Goal: Information Seeking & Learning: Learn about a topic

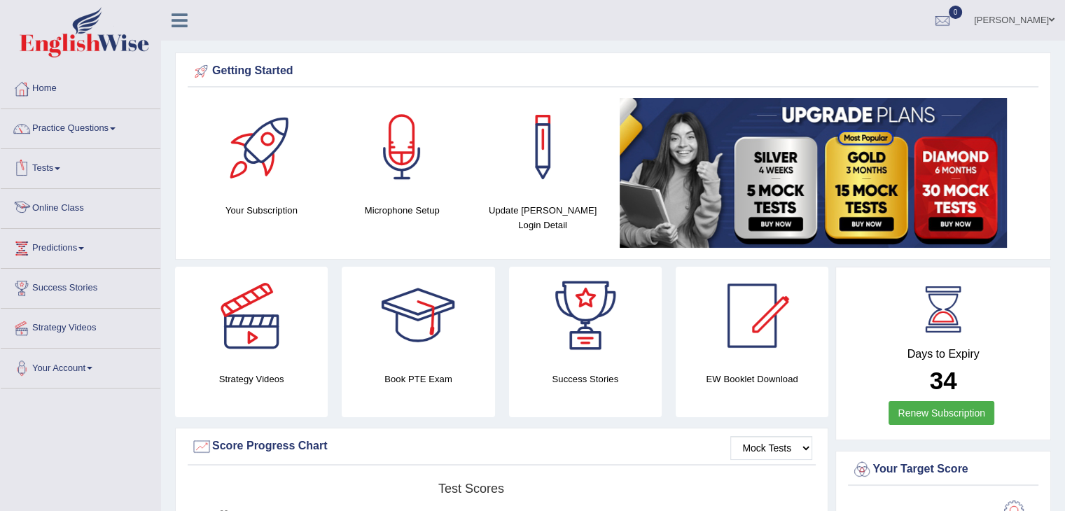
click at [62, 197] on link "Online Class" at bounding box center [81, 206] width 160 height 35
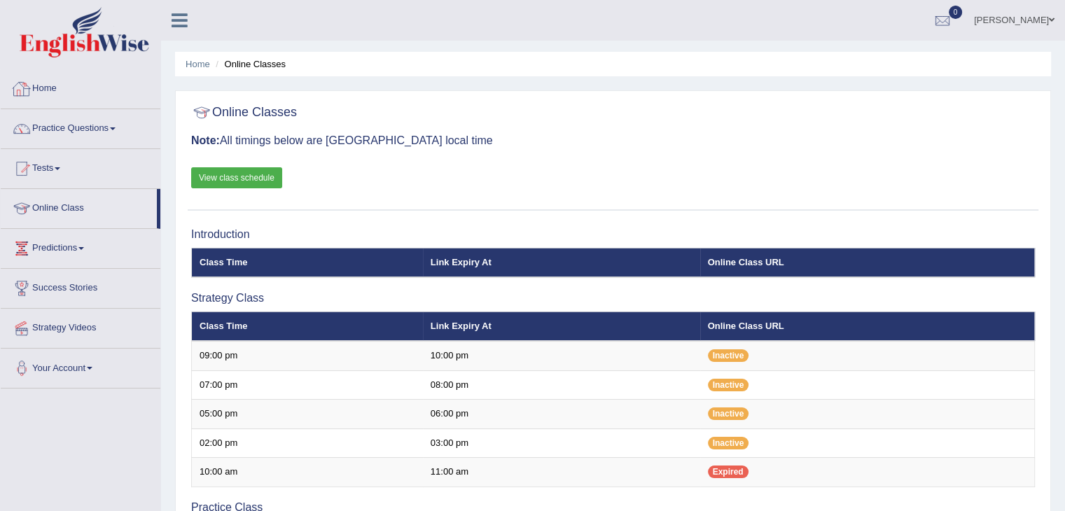
click at [84, 124] on link "Practice Questions" at bounding box center [81, 126] width 160 height 35
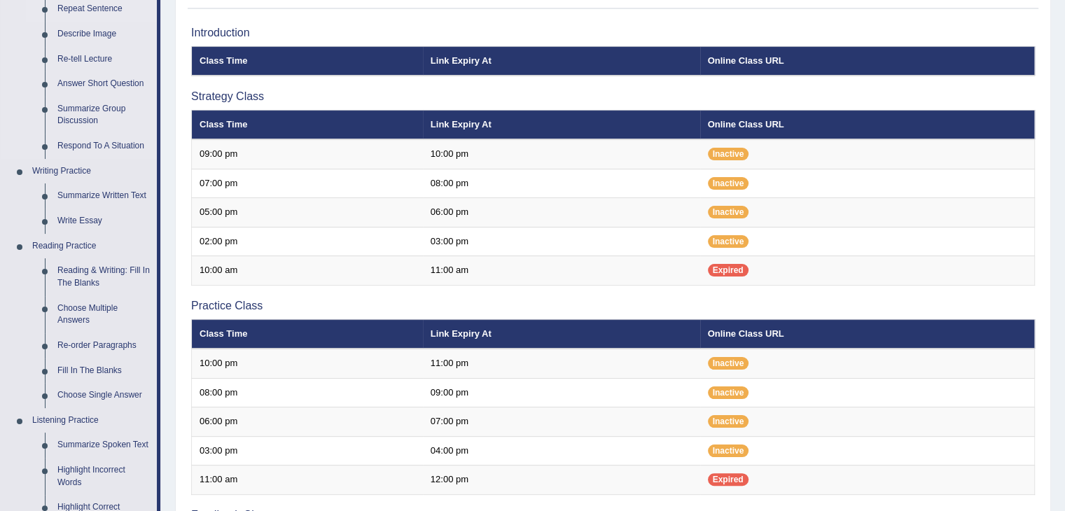
scroll to position [210, 0]
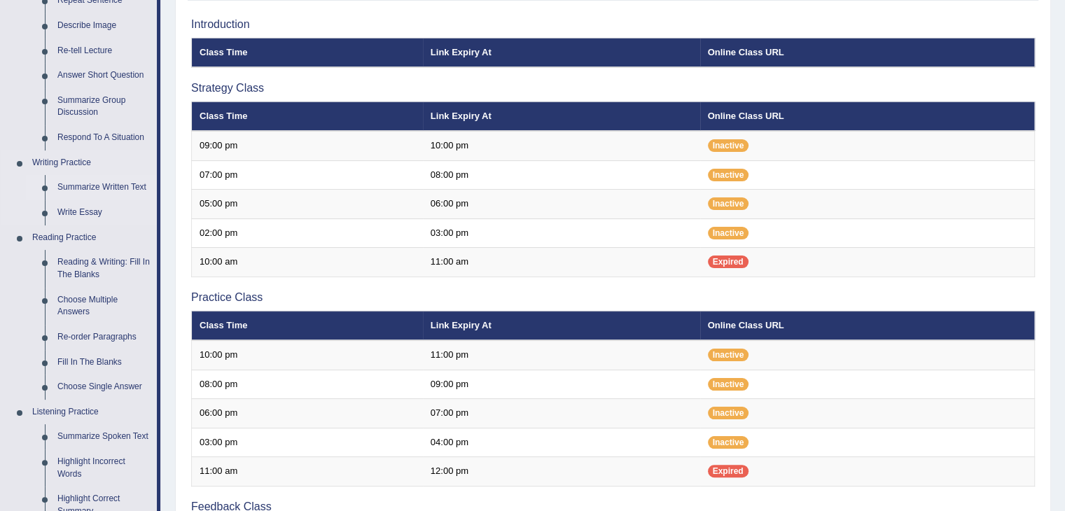
click at [87, 184] on link "Summarize Written Text" at bounding box center [104, 187] width 106 height 25
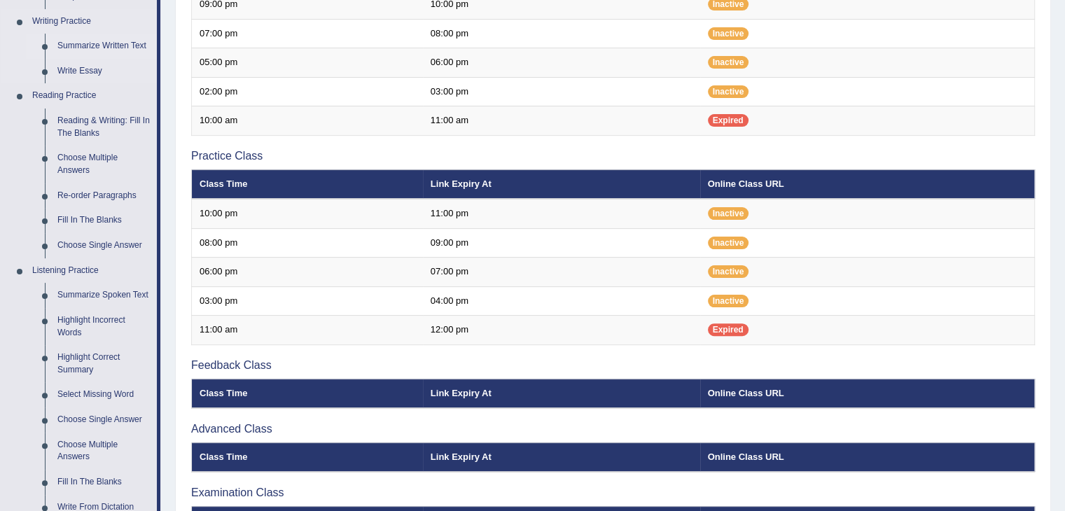
scroll to position [624, 0]
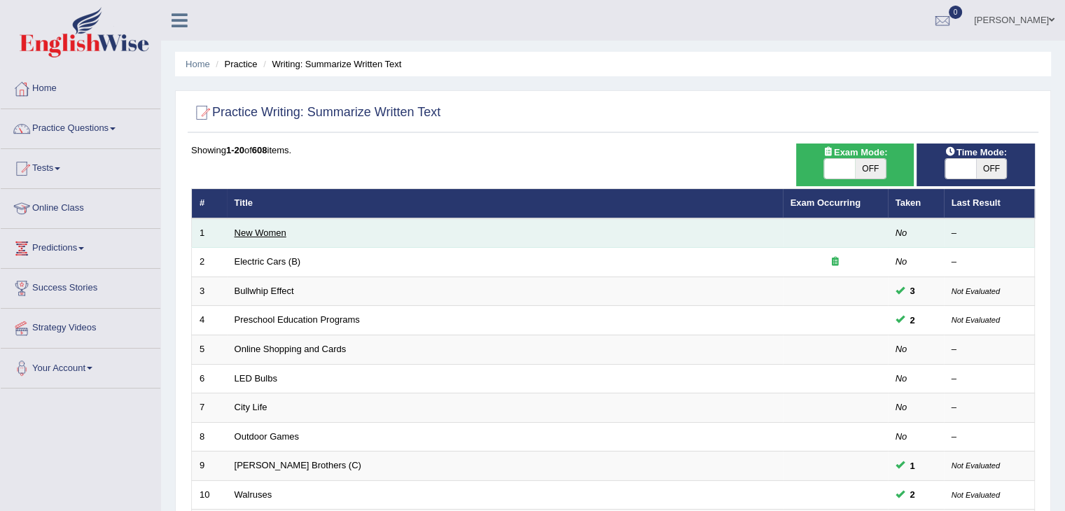
click at [240, 232] on link "New Women" at bounding box center [260, 232] width 52 height 10
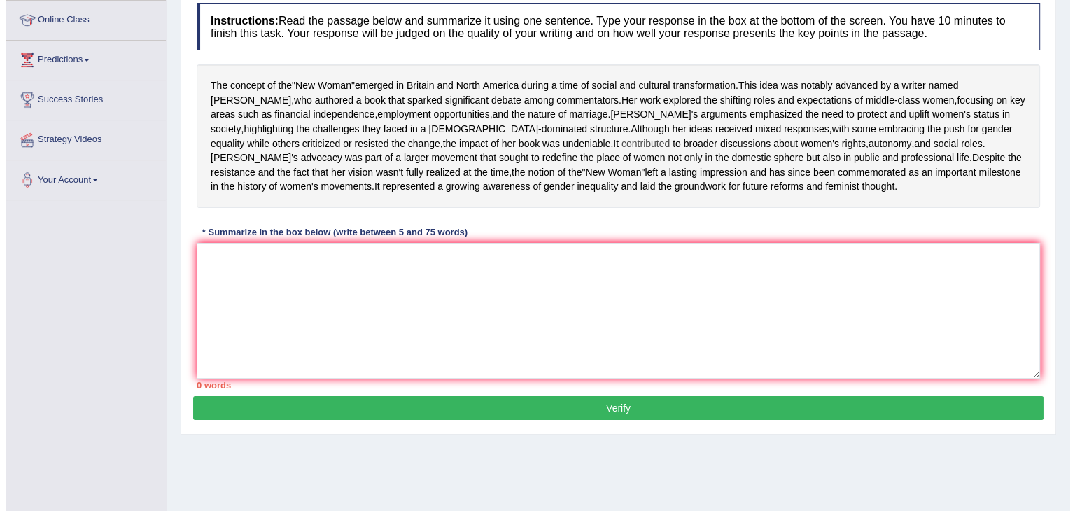
scroll to position [224, 0]
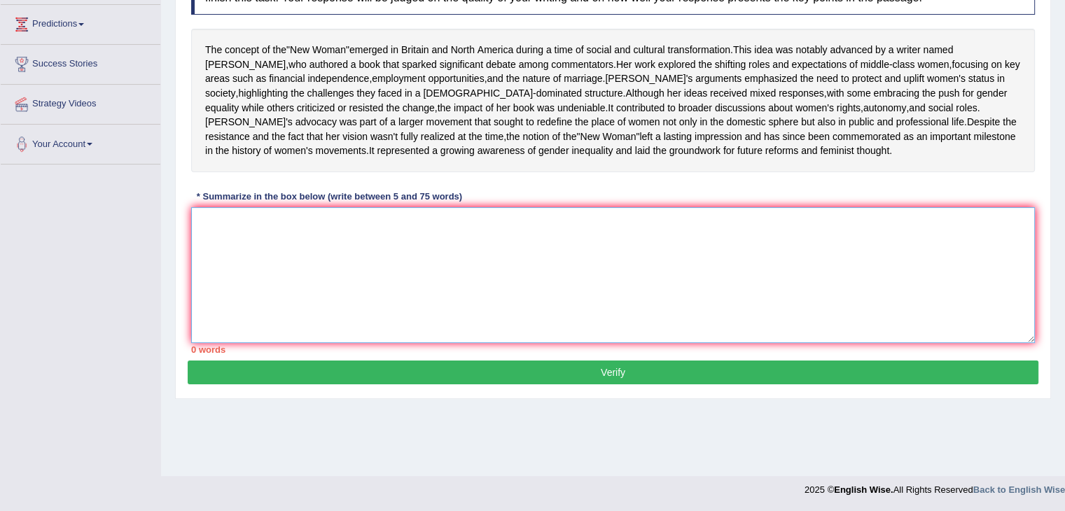
click at [244, 265] on textarea at bounding box center [612, 275] width 843 height 136
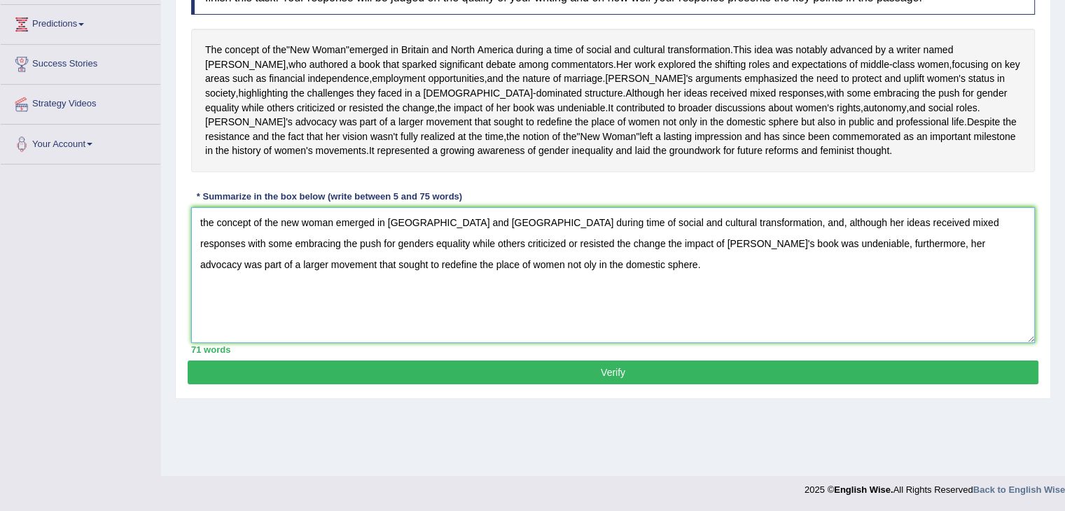
type textarea "the concept of the new woman emerged in Britain and North America during time o…"
click at [548, 384] on button "Verify" at bounding box center [613, 372] width 850 height 24
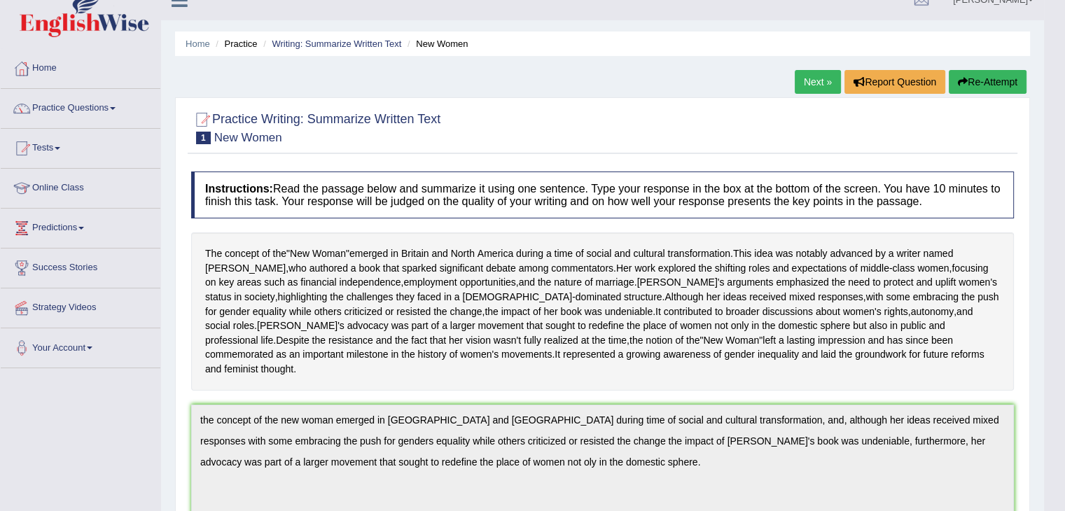
scroll to position [8, 0]
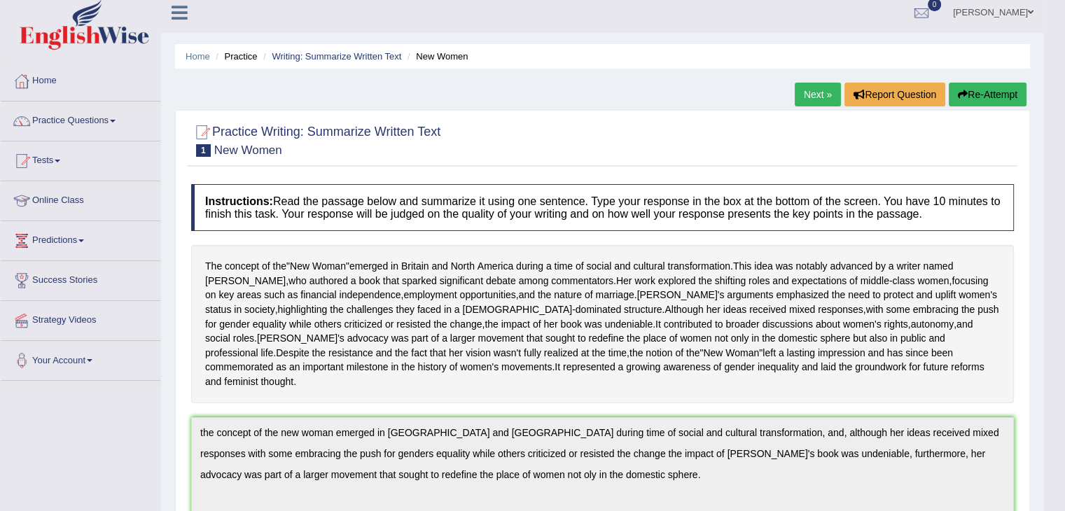
click at [958, 95] on icon "button" at bounding box center [962, 95] width 10 height 10
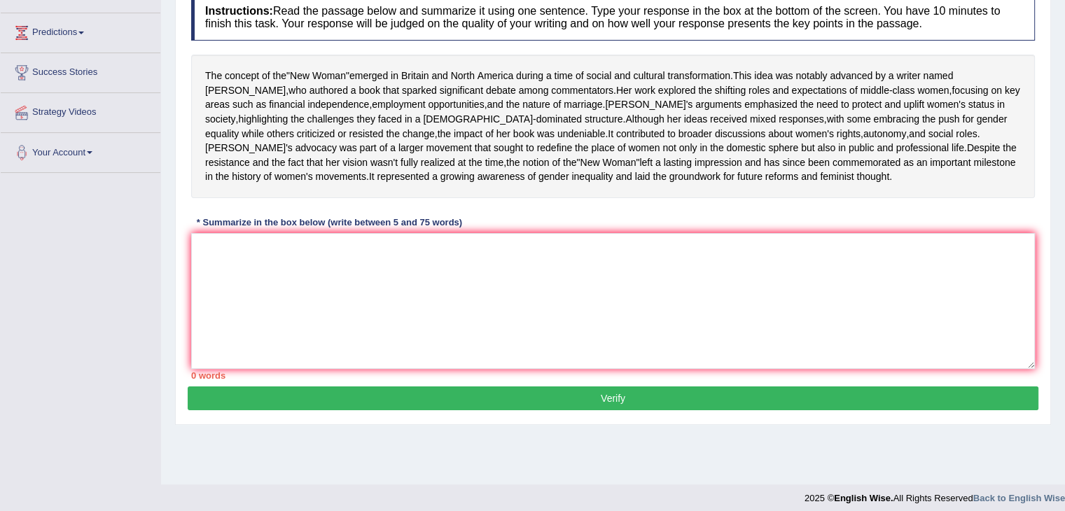
scroll to position [224, 0]
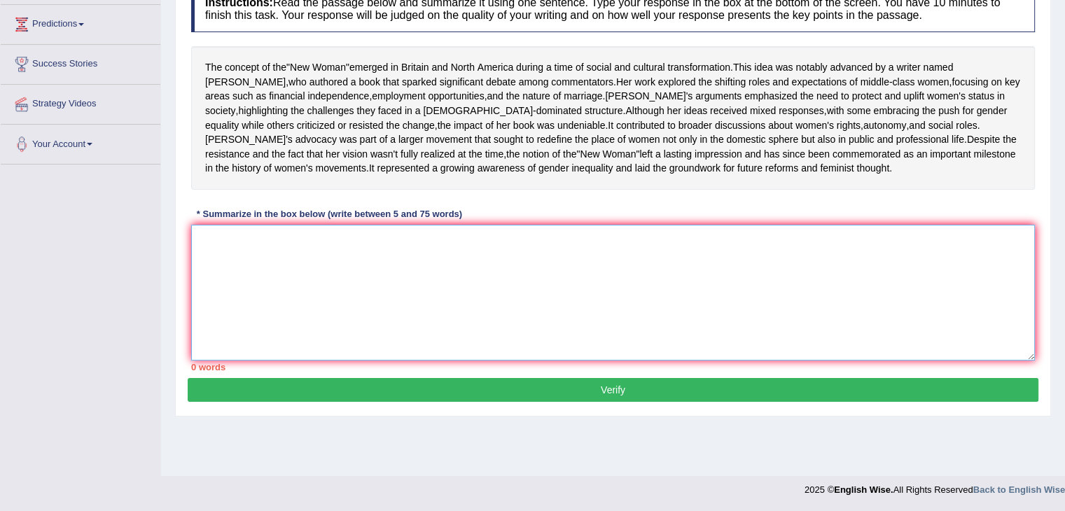
drag, startPoint x: 311, startPoint y: 276, endPoint x: 300, endPoint y: 274, distance: 11.5
click at [302, 275] on textarea at bounding box center [612, 293] width 843 height 136
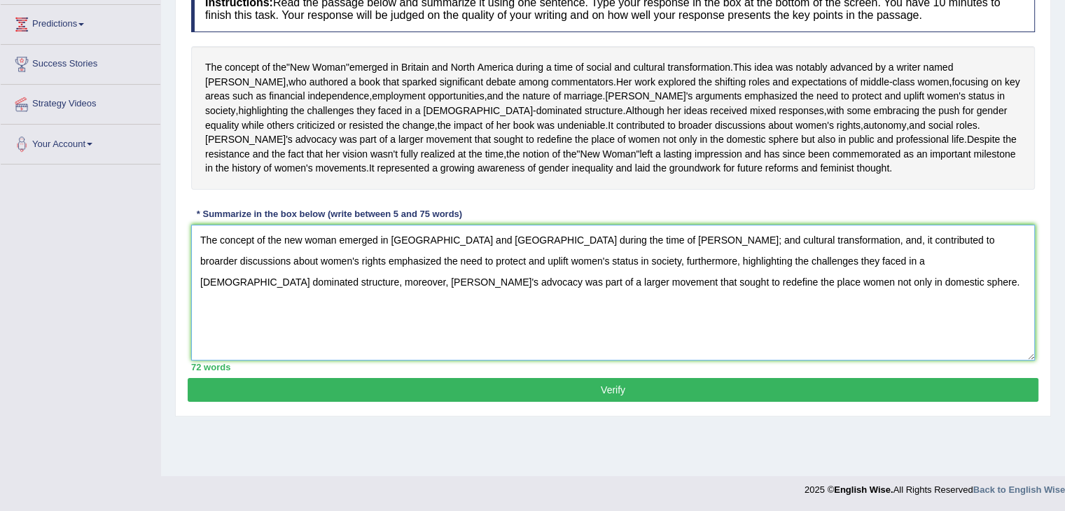
click at [610, 281] on textarea "The concept of the new woman emerged in [GEOGRAPHIC_DATA] and [GEOGRAPHIC_DATA]…" at bounding box center [612, 293] width 843 height 136
type textarea "The concept of the new woman emerged in [GEOGRAPHIC_DATA] and [GEOGRAPHIC_DATA]…"
click at [613, 402] on button "Verify" at bounding box center [613, 390] width 850 height 24
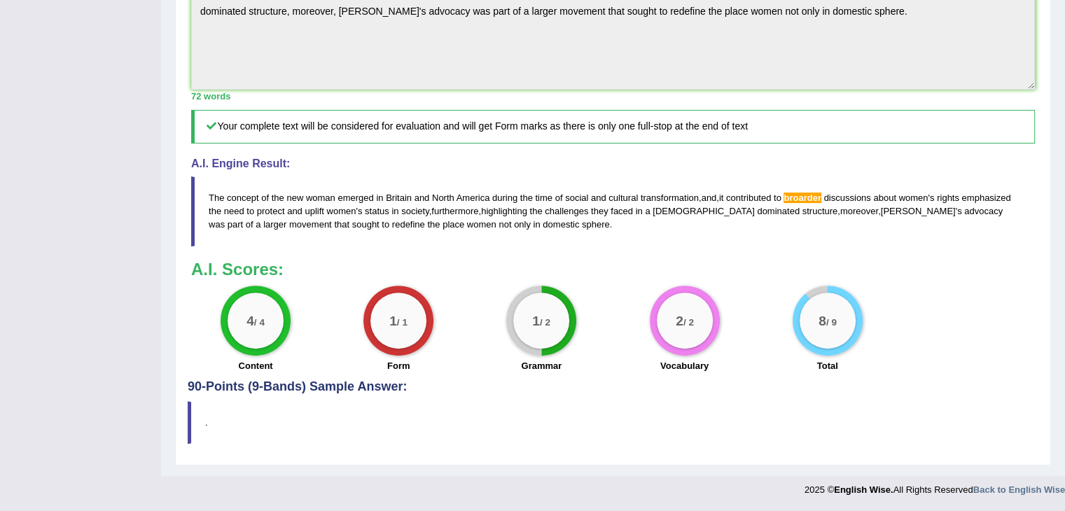
scroll to position [490, 0]
click at [804, 199] on blockquote "The concept of the new woman emerged in Britain and North America during the ti…" at bounding box center [612, 210] width 843 height 69
click at [813, 204] on blockquote "The concept of the new woman emerged in Britain and North America during the ti…" at bounding box center [612, 210] width 843 height 69
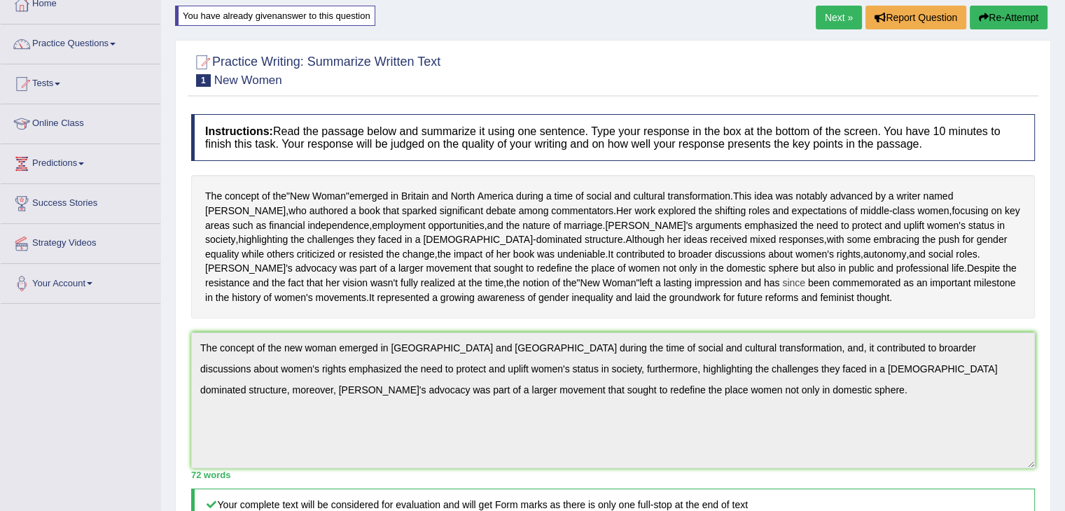
scroll to position [70, 0]
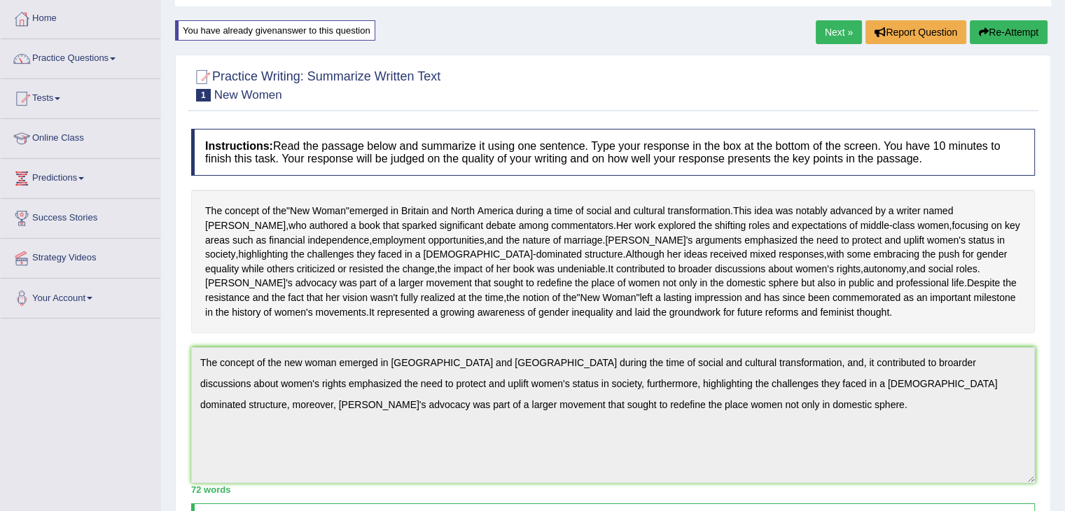
click at [1005, 31] on button "Re-Attempt" at bounding box center [1008, 32] width 78 height 24
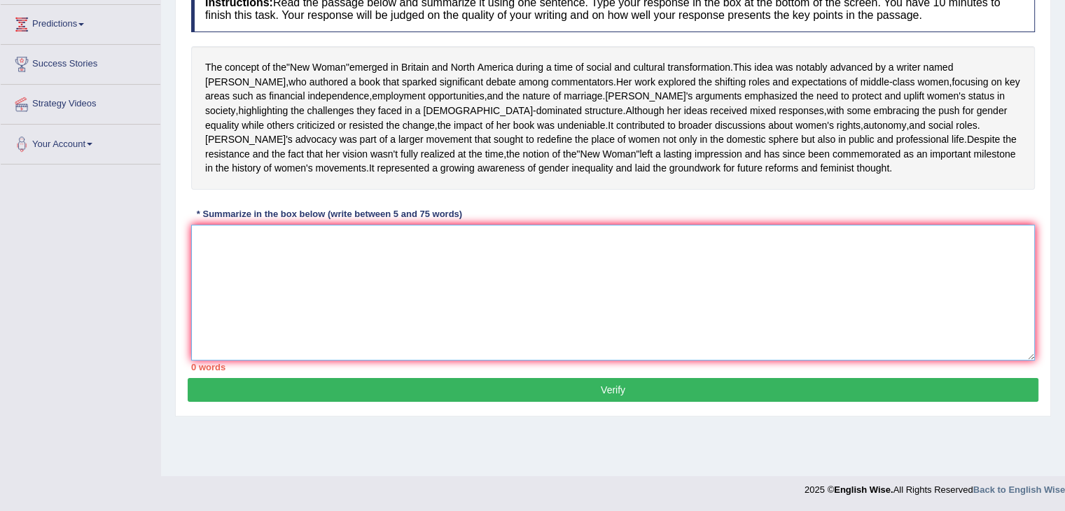
click at [211, 291] on textarea at bounding box center [612, 293] width 843 height 136
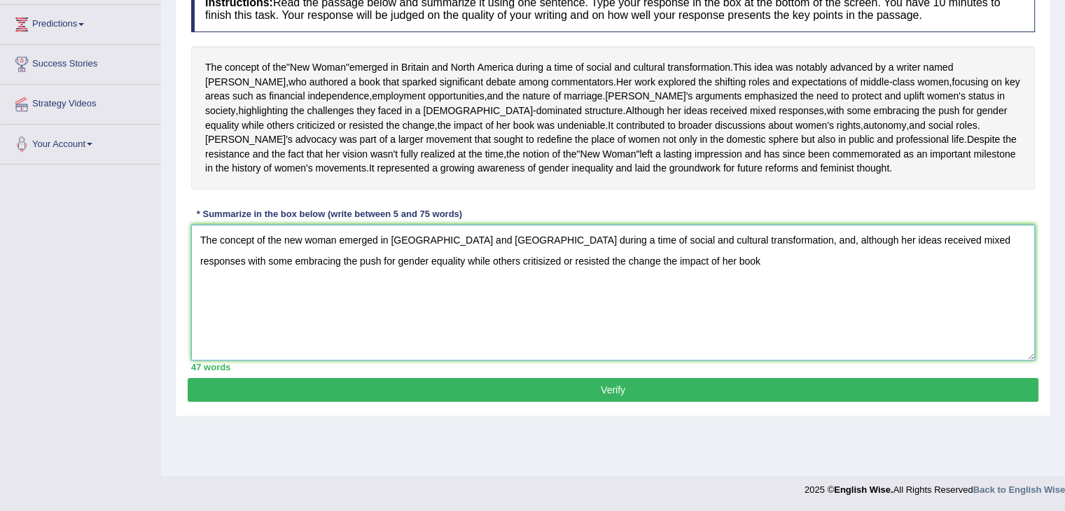
click at [802, 276] on textarea "The concept of the new woman emerged in Britain and North America during a time…" at bounding box center [612, 293] width 843 height 136
click at [665, 301] on textarea "The concept of the new woman emerged in Britain and North America during a time…" at bounding box center [612, 293] width 843 height 136
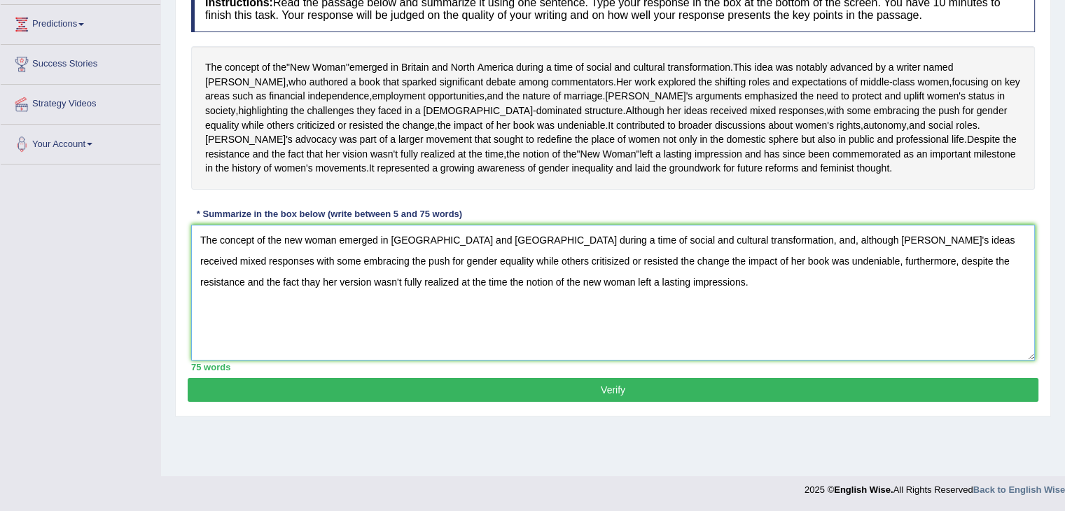
type textarea "The concept of the new woman emerged in Britain and North America during a time…"
click at [533, 402] on button "Verify" at bounding box center [613, 390] width 850 height 24
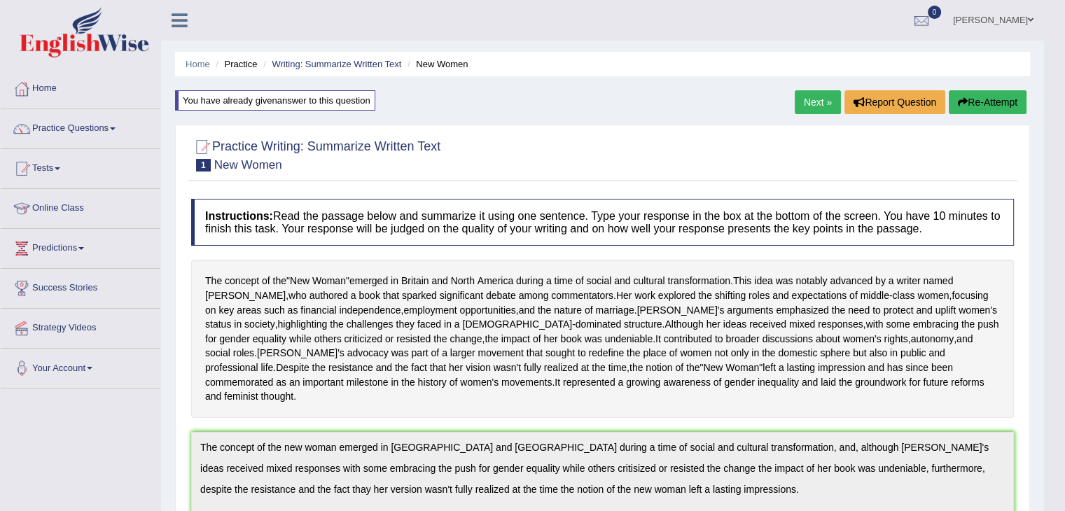
click at [819, 104] on link "Next »" at bounding box center [817, 102] width 46 height 24
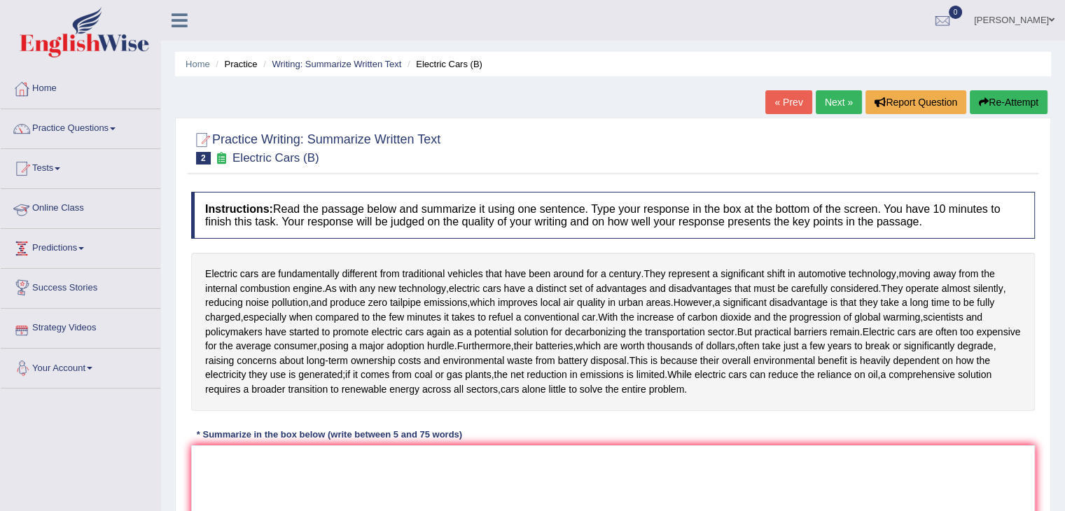
click at [63, 209] on link "Online Class" at bounding box center [81, 206] width 160 height 35
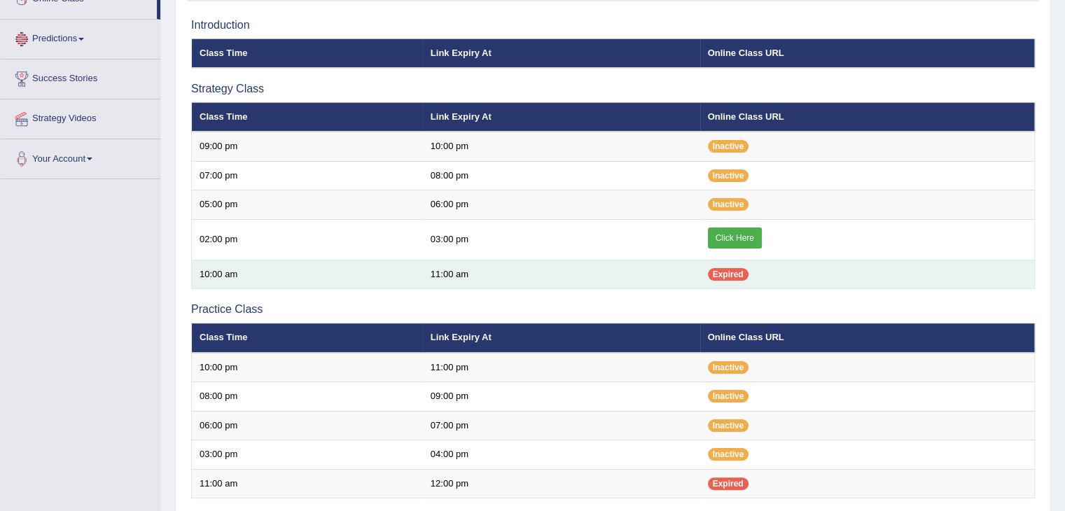
scroll to position [210, 0]
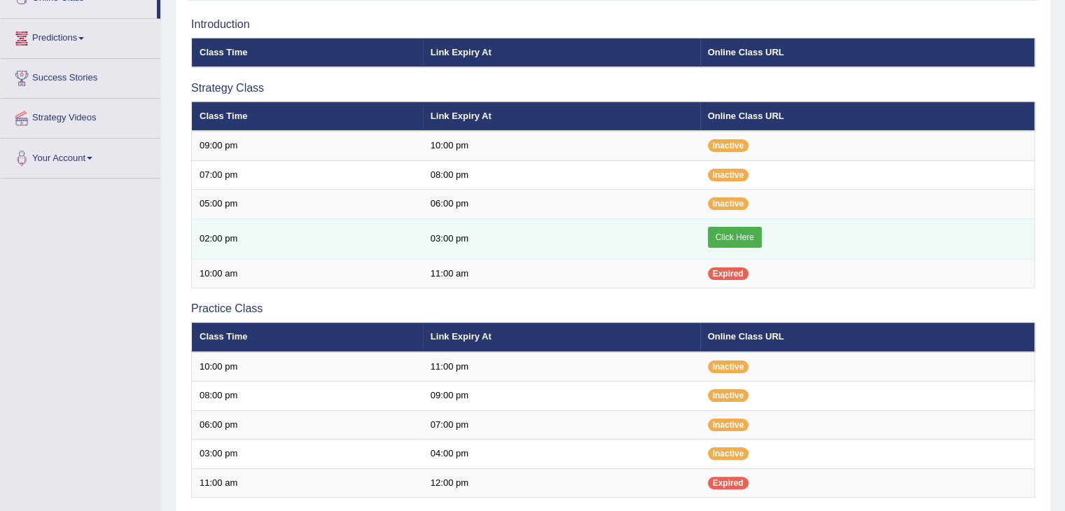
click at [728, 235] on link "Click Here" at bounding box center [735, 237] width 54 height 21
